Goal: Check status: Check status

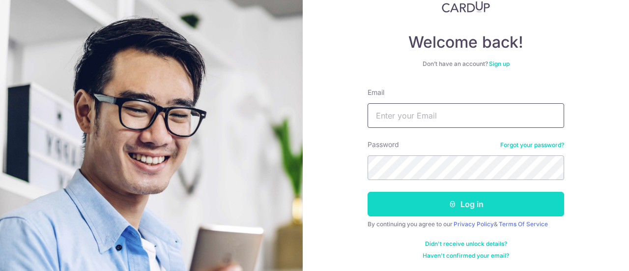
type input "[EMAIL_ADDRESS][DOMAIN_NAME]"
click at [519, 201] on button "Log in" at bounding box center [466, 204] width 197 height 25
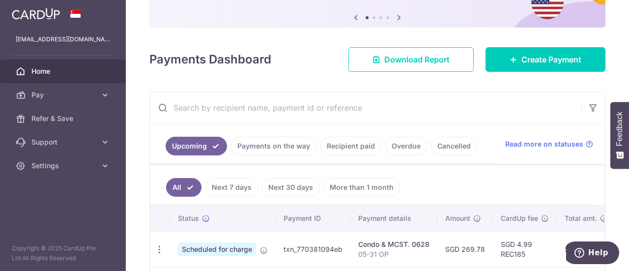
click at [341, 141] on link "Recipient paid" at bounding box center [351, 146] width 61 height 19
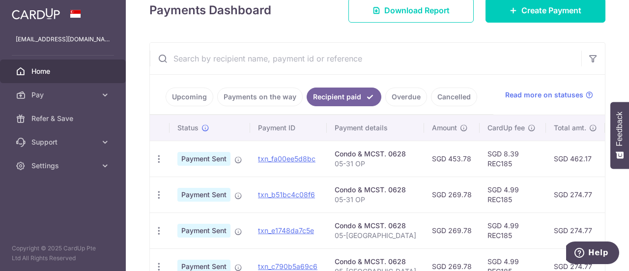
scroll to position [197, 0]
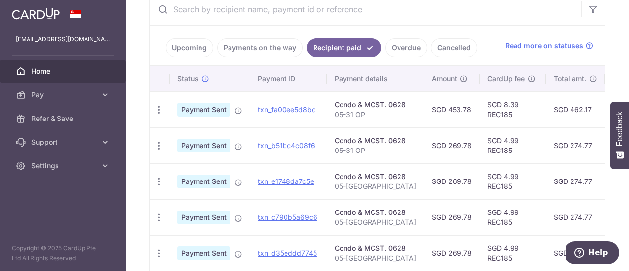
click at [198, 42] on link "Upcoming" at bounding box center [190, 47] width 48 height 19
